Goal: Information Seeking & Learning: Learn about a topic

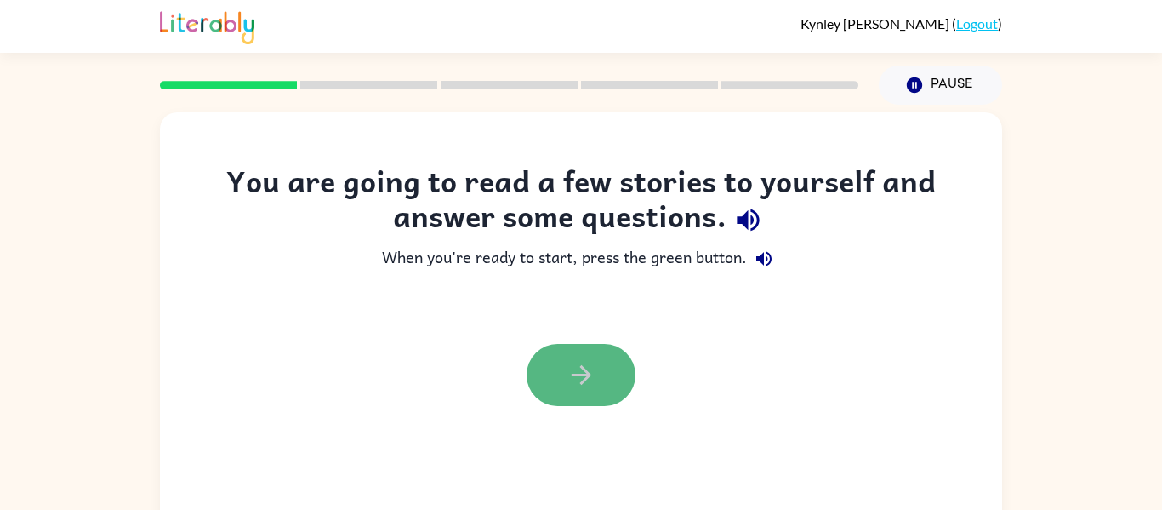
click at [590, 374] on icon "button" at bounding box center [581, 375] width 20 height 20
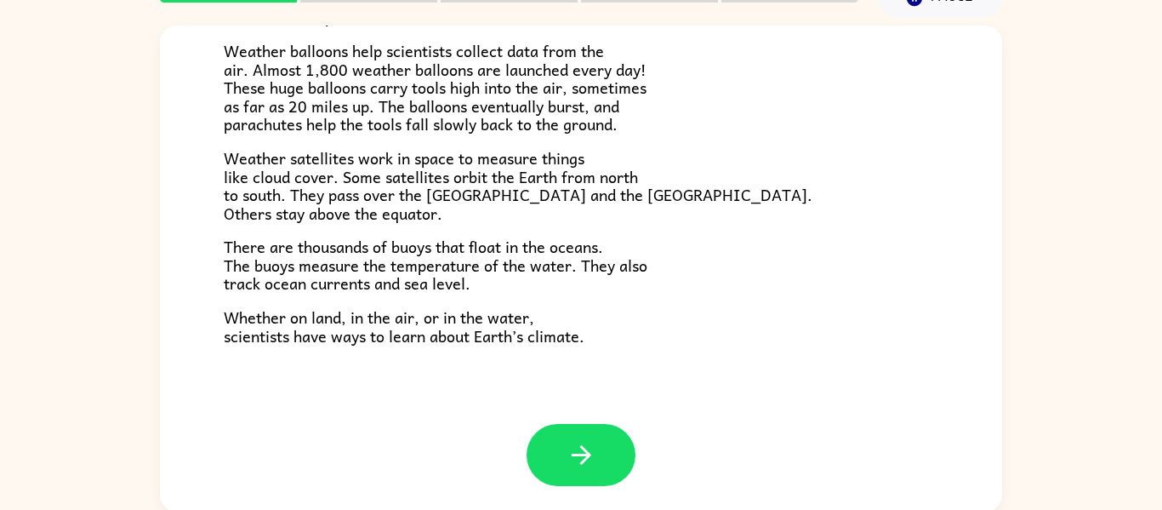
scroll to position [88, 0]
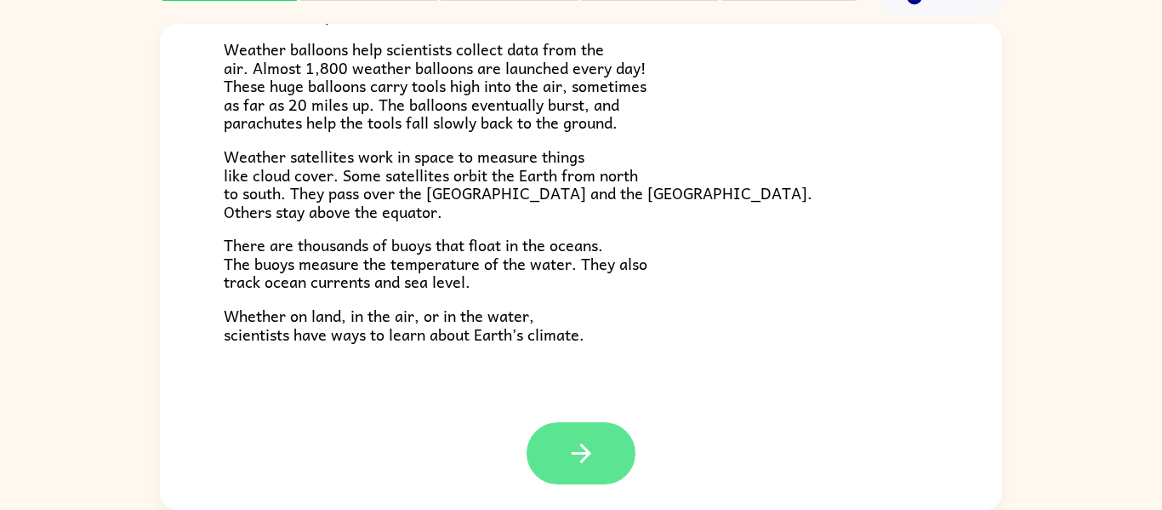
click at [558, 447] on button "button" at bounding box center [581, 453] width 109 height 62
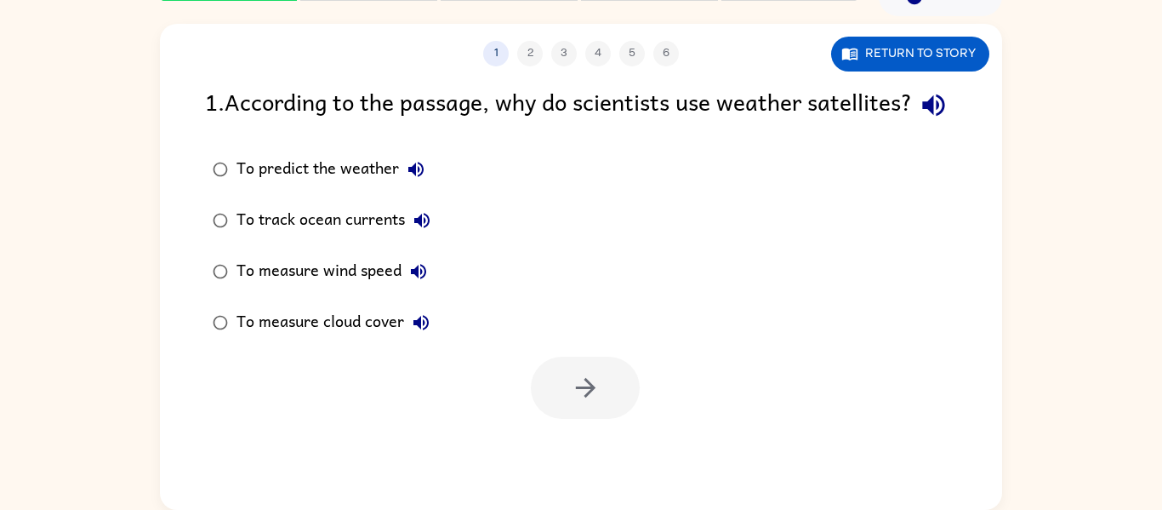
scroll to position [0, 0]
click at [293, 178] on div "1 . According to the passage, why do scientists use weather satellites? To pred…" at bounding box center [581, 250] width 842 height 335
click at [304, 186] on div "To predict the weather" at bounding box center [334, 169] width 197 height 34
click at [571, 419] on button "button" at bounding box center [585, 387] width 109 height 62
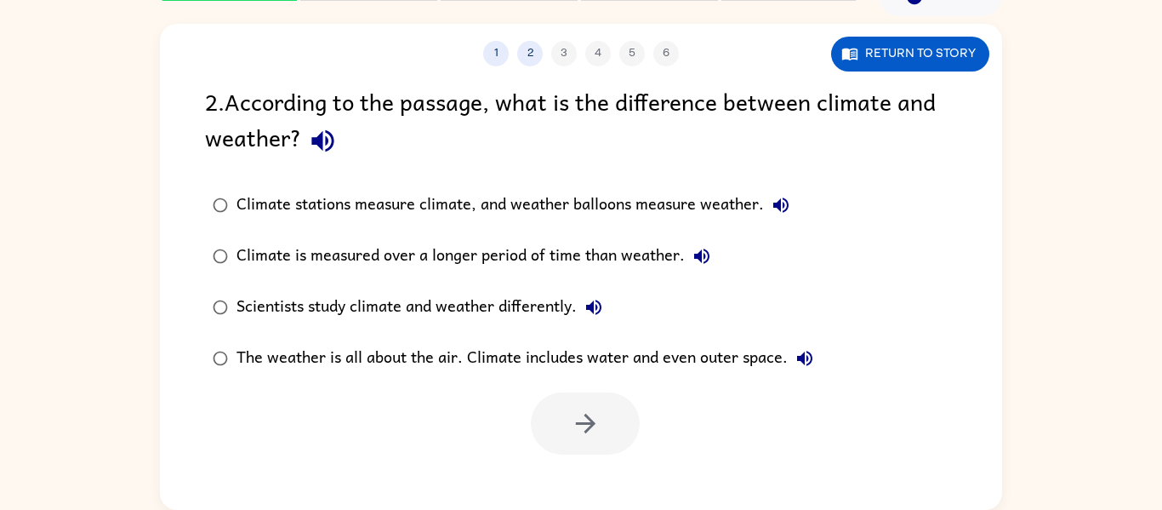
click at [549, 359] on div "The weather is all about the air. Climate includes water and even outer space." at bounding box center [528, 358] width 585 height 34
click at [582, 403] on button "button" at bounding box center [585, 423] width 109 height 62
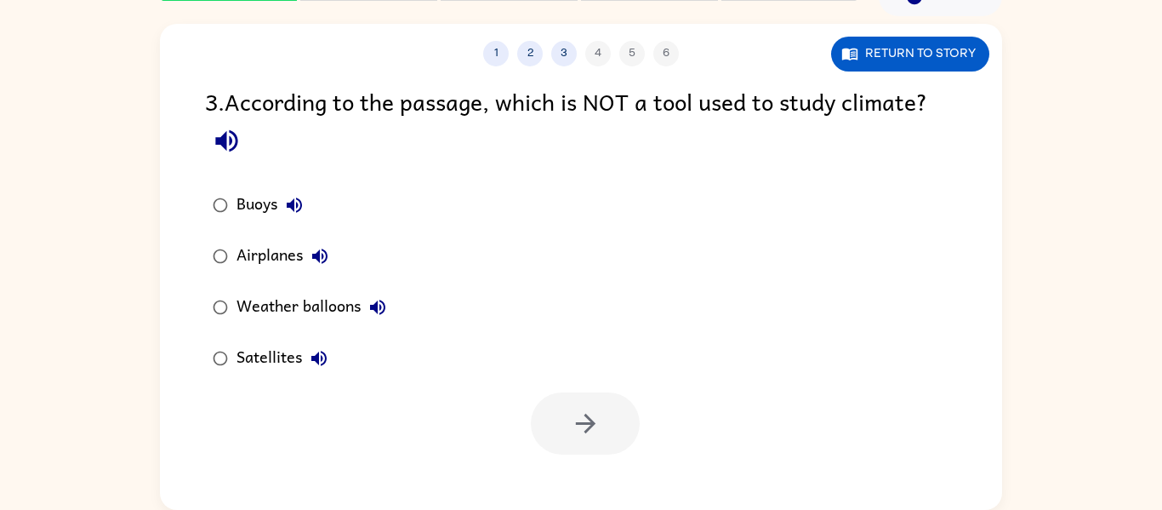
click at [282, 253] on div "Airplanes" at bounding box center [286, 256] width 100 height 34
click at [591, 414] on icon "button" at bounding box center [586, 423] width 30 height 30
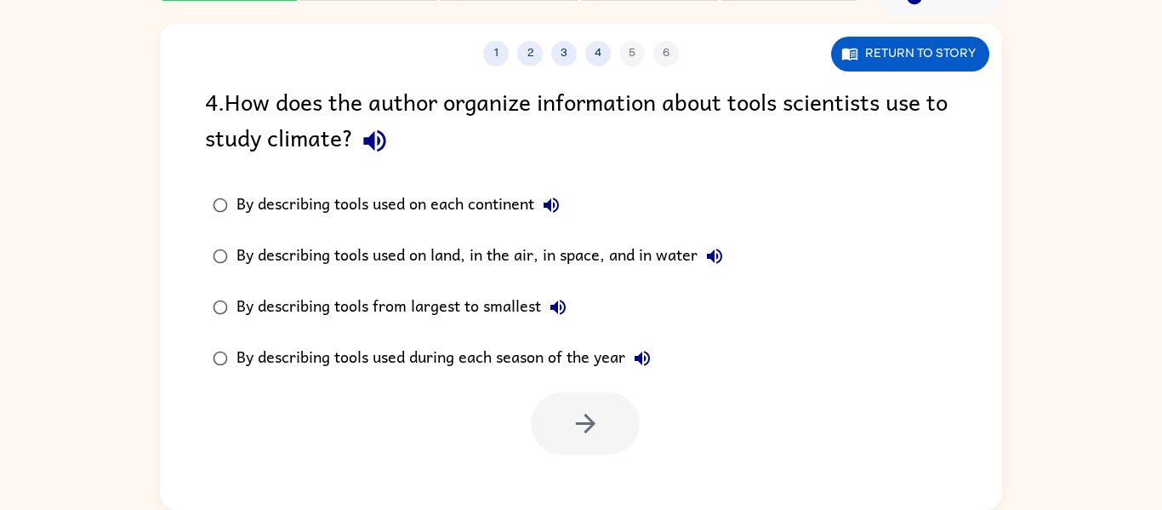
click at [482, 262] on div "By describing tools used on land, in the air, in space, and in water" at bounding box center [483, 256] width 495 height 34
click at [596, 430] on icon "button" at bounding box center [586, 423] width 30 height 30
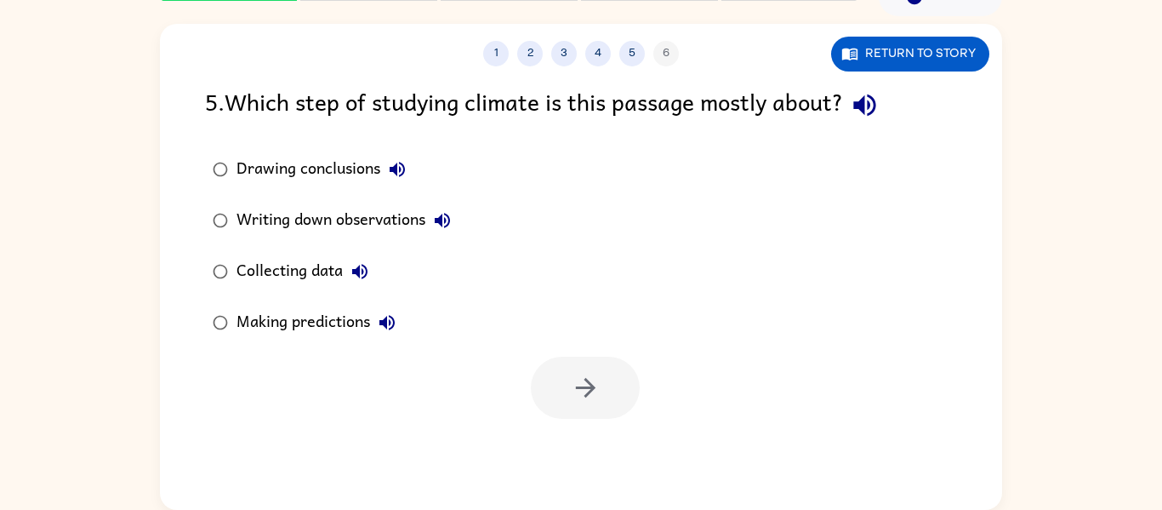
click at [317, 285] on div "Collecting data" at bounding box center [306, 271] width 140 height 34
click at [576, 375] on icon "button" at bounding box center [586, 388] width 30 height 30
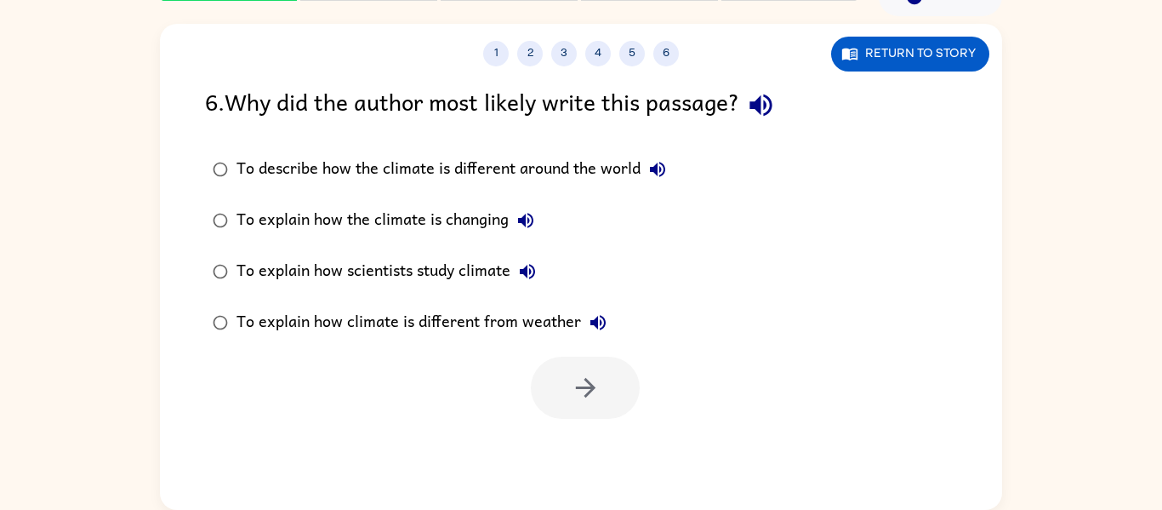
click at [277, 324] on div "To explain how climate is different from weather" at bounding box center [425, 322] width 379 height 34
click at [578, 373] on icon "button" at bounding box center [586, 388] width 30 height 30
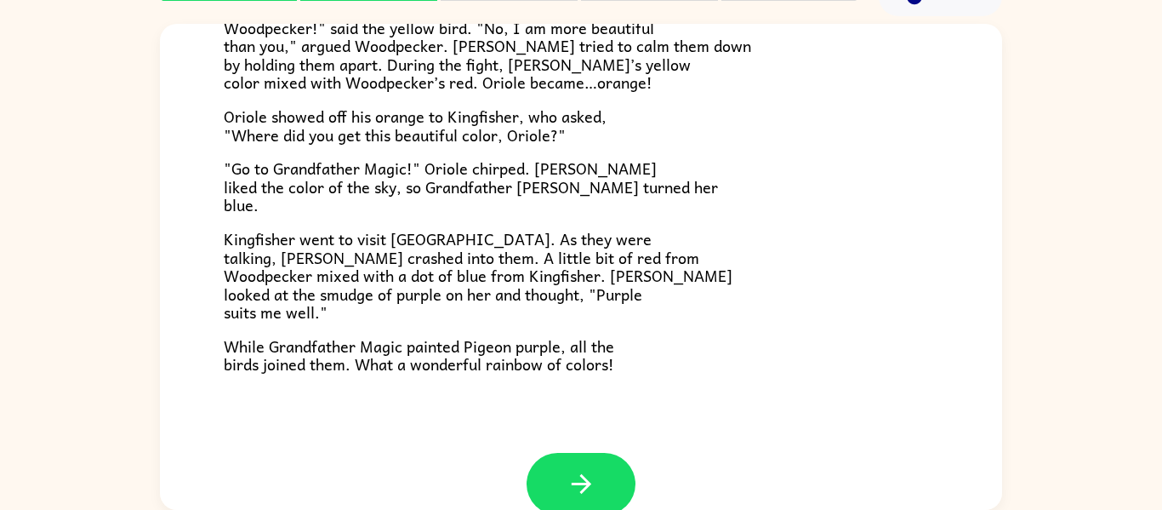
scroll to position [439, 0]
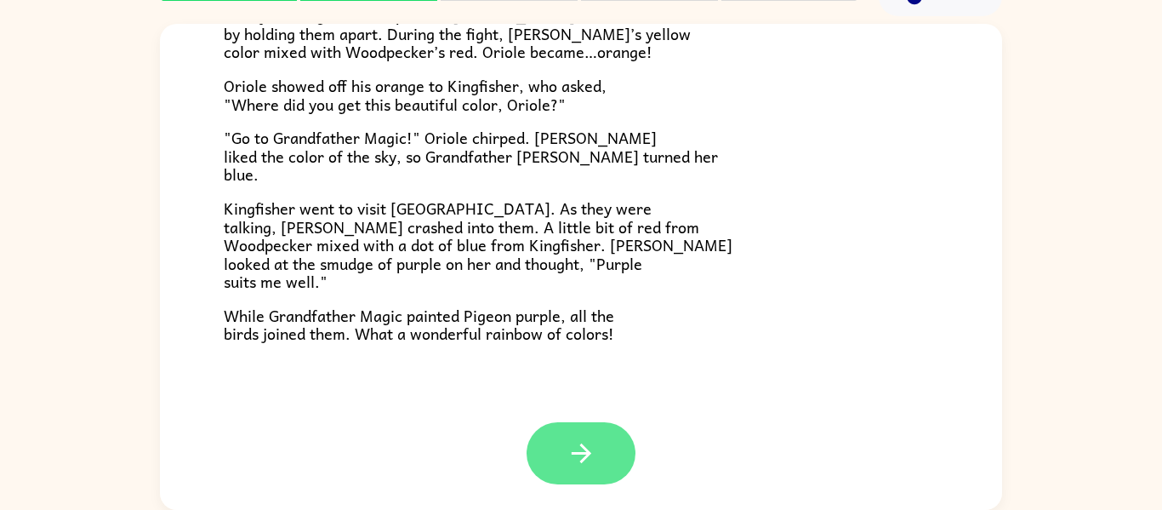
click at [590, 438] on icon "button" at bounding box center [582, 453] width 30 height 30
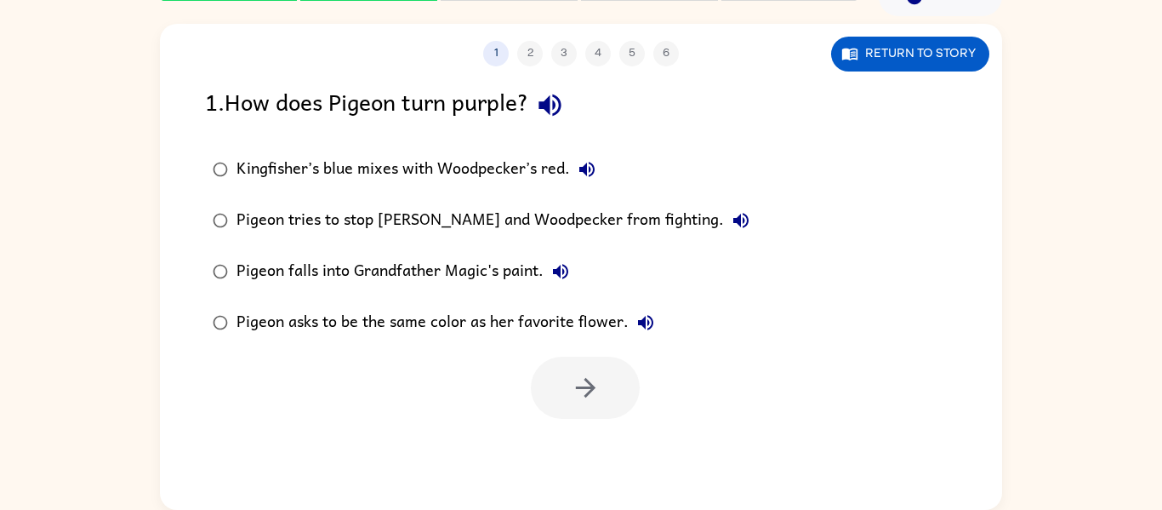
scroll to position [0, 0]
click at [471, 168] on div "Kingfisher’s blue mixes with Woodpecker’s red." at bounding box center [420, 169] width 368 height 34
click at [595, 391] on icon "button" at bounding box center [586, 388] width 30 height 30
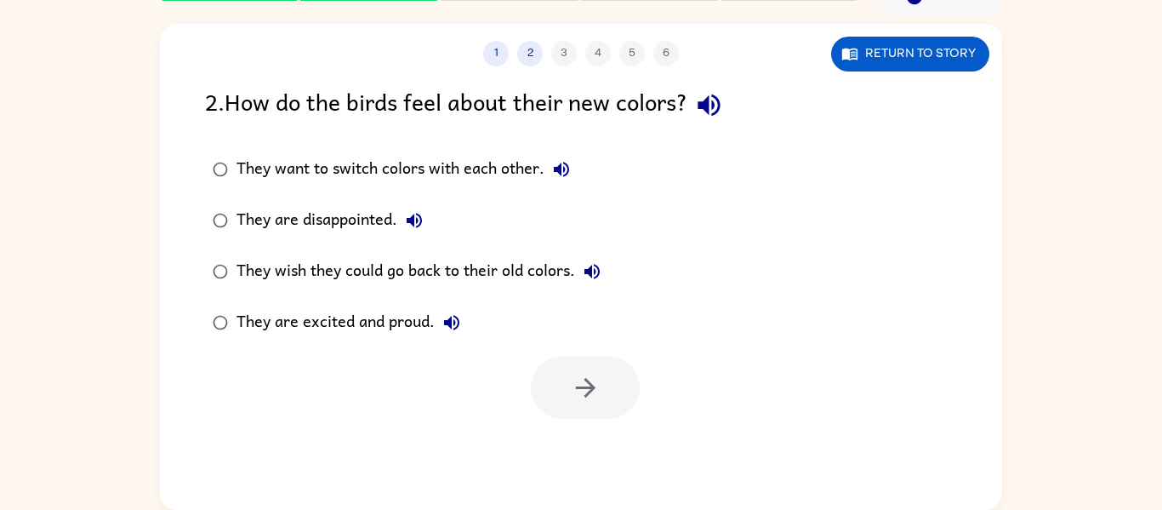
click at [339, 317] on div "They are excited and proud." at bounding box center [352, 322] width 232 height 34
click at [565, 388] on button "button" at bounding box center [585, 387] width 109 height 62
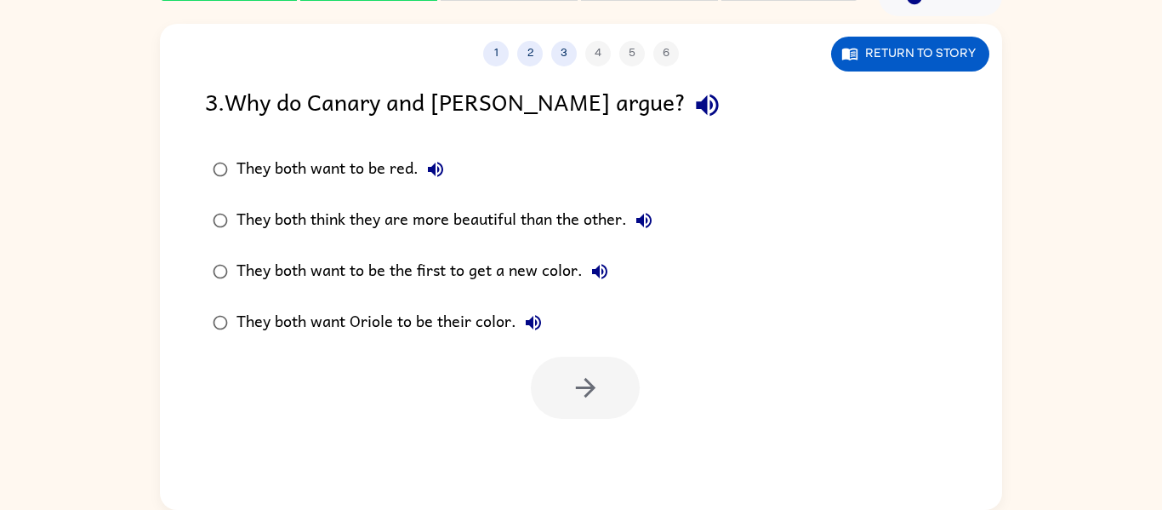
click at [428, 226] on div "They both think they are more beautiful than the other." at bounding box center [448, 220] width 425 height 34
click at [586, 379] on icon "button" at bounding box center [586, 388] width 30 height 30
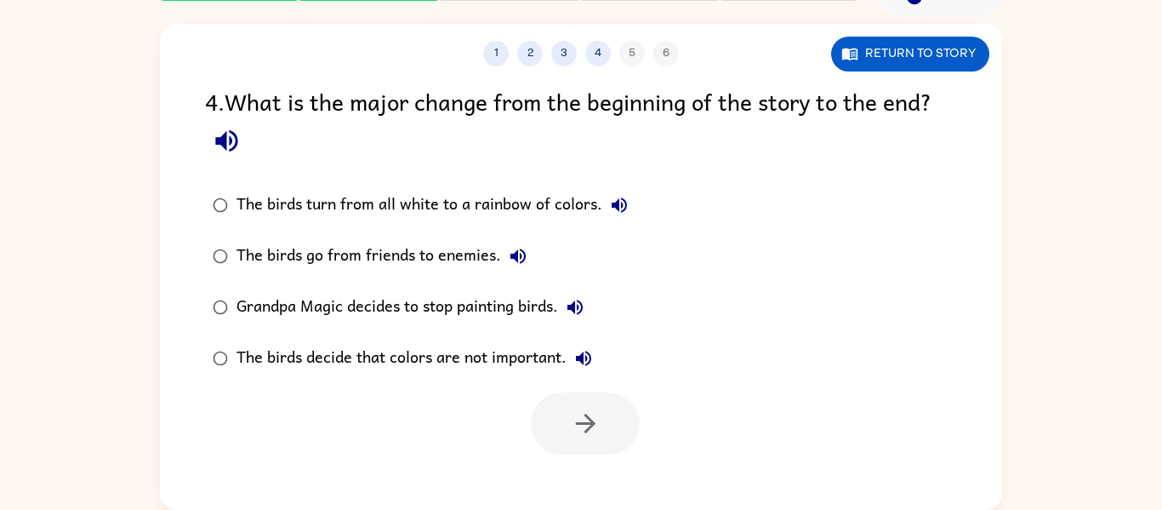
click at [304, 363] on div "The birds decide that colors are not important." at bounding box center [418, 358] width 364 height 34
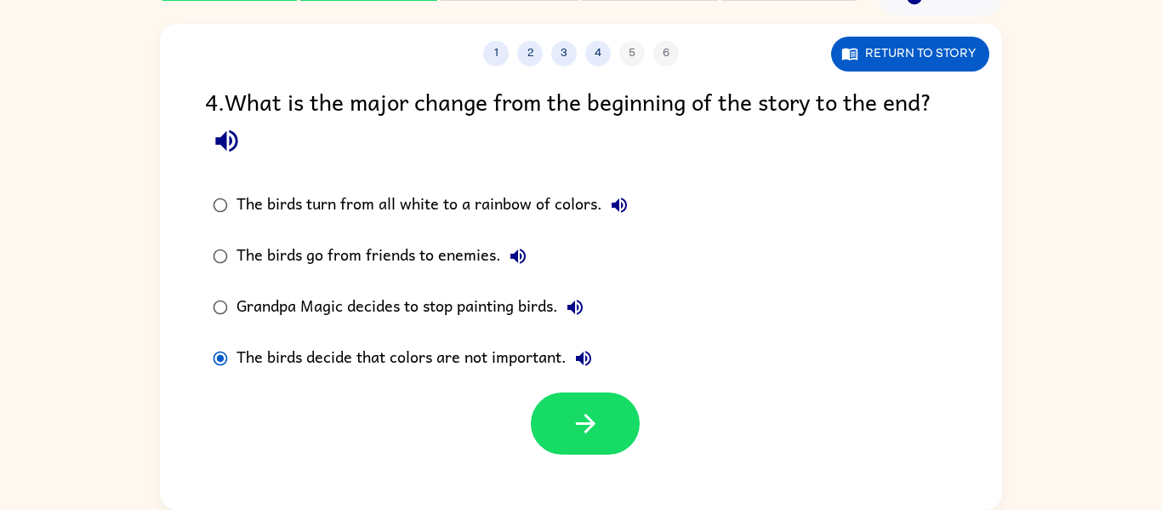
click at [442, 306] on div "Grandpa Magic decides to stop painting birds." at bounding box center [414, 307] width 356 height 34
click at [413, 209] on div "The birds turn from all white to a rainbow of colors." at bounding box center [436, 205] width 400 height 34
click at [541, 404] on button "button" at bounding box center [585, 423] width 109 height 62
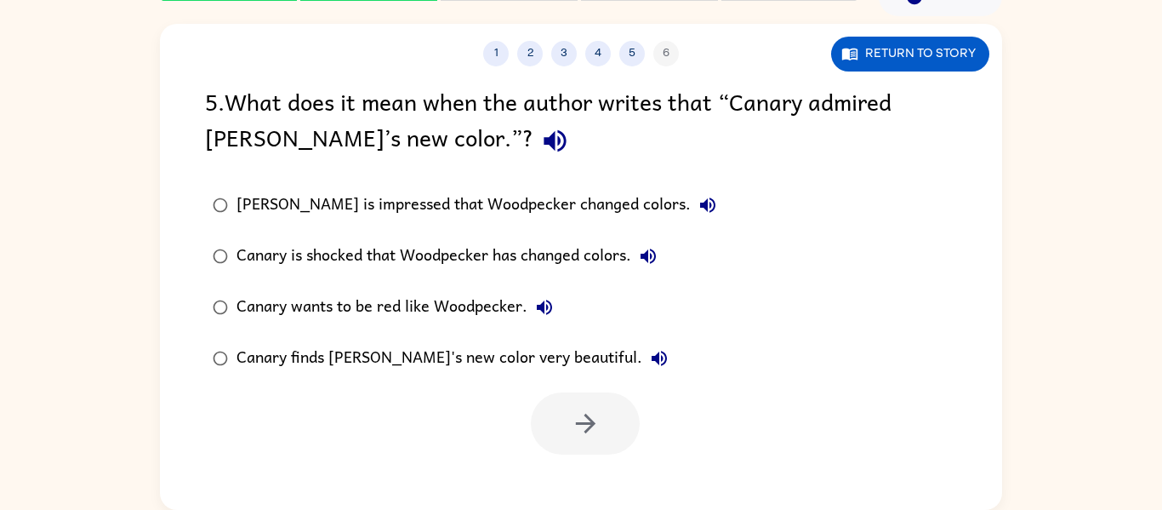
click at [408, 369] on div "Canary finds [PERSON_NAME]'s new color very beautiful." at bounding box center [456, 358] width 440 height 34
click at [572, 421] on icon "button" at bounding box center [586, 423] width 30 height 30
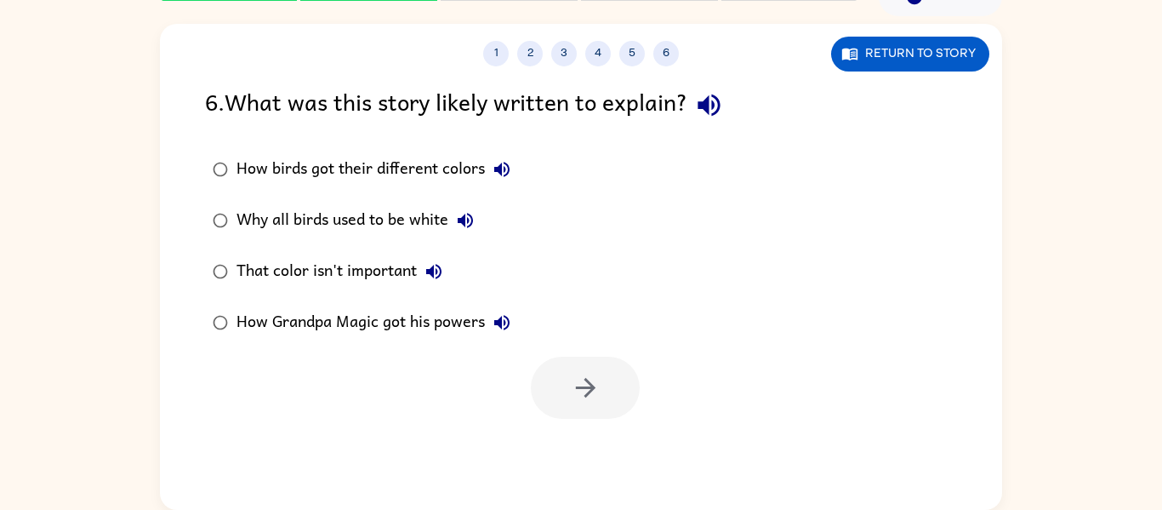
click at [316, 225] on div "Why all birds used to be white" at bounding box center [359, 220] width 246 height 34
click at [600, 391] on icon "button" at bounding box center [586, 388] width 30 height 30
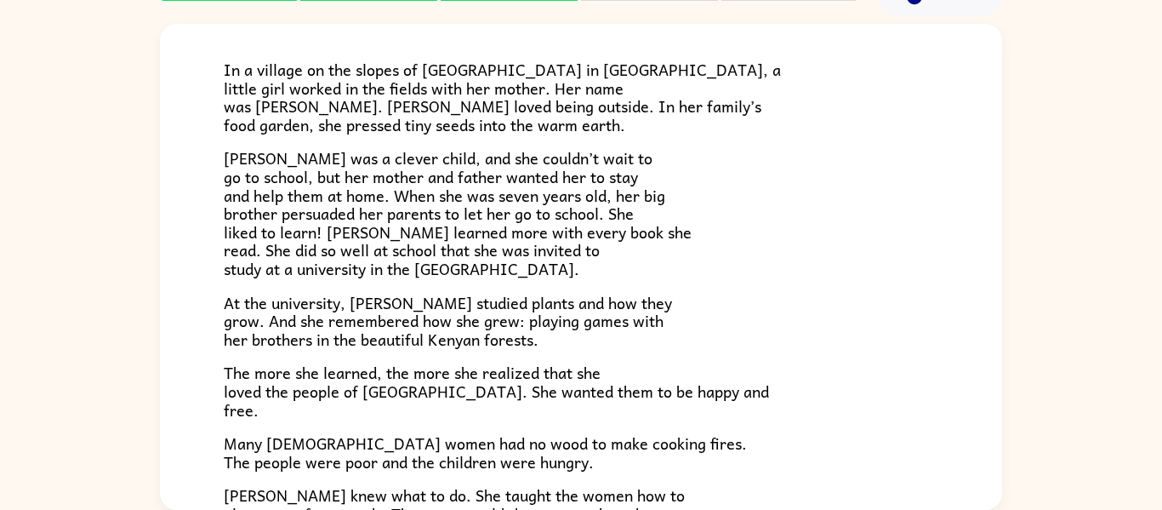
scroll to position [102, 0]
